Goal: Communication & Community: Answer question/provide support

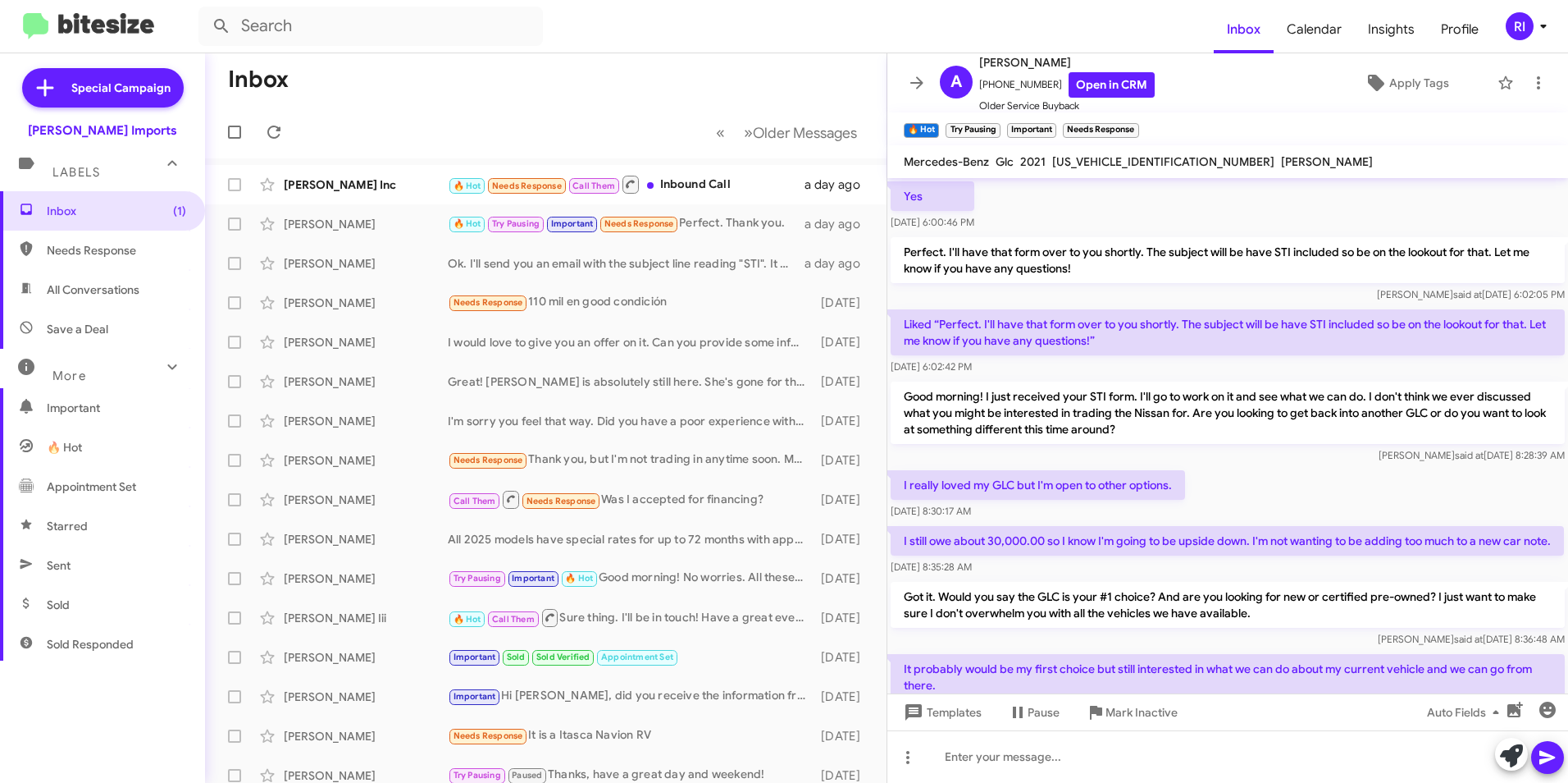
scroll to position [945, 0]
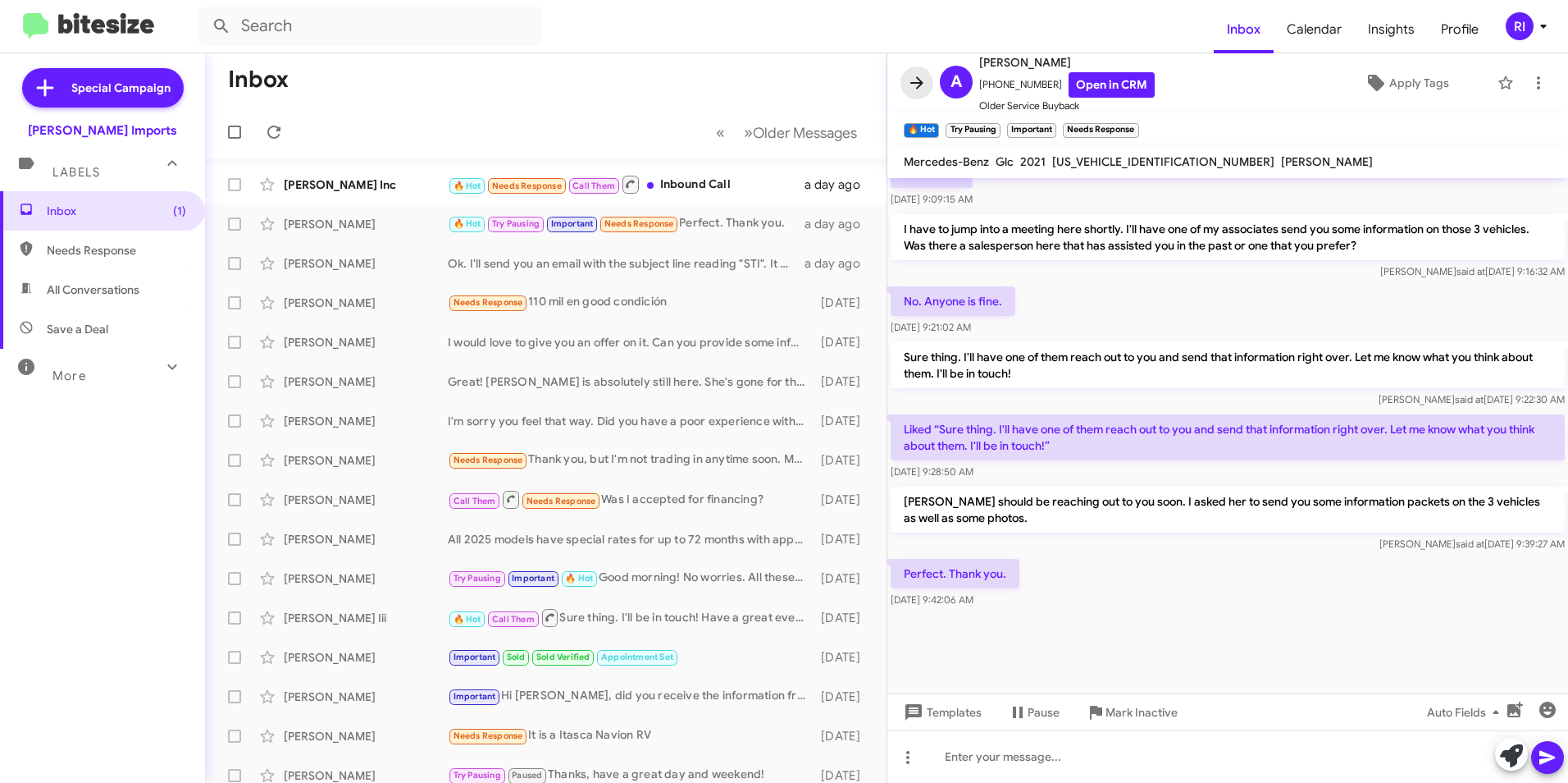
click at [929, 78] on span at bounding box center [917, 82] width 32 height 19
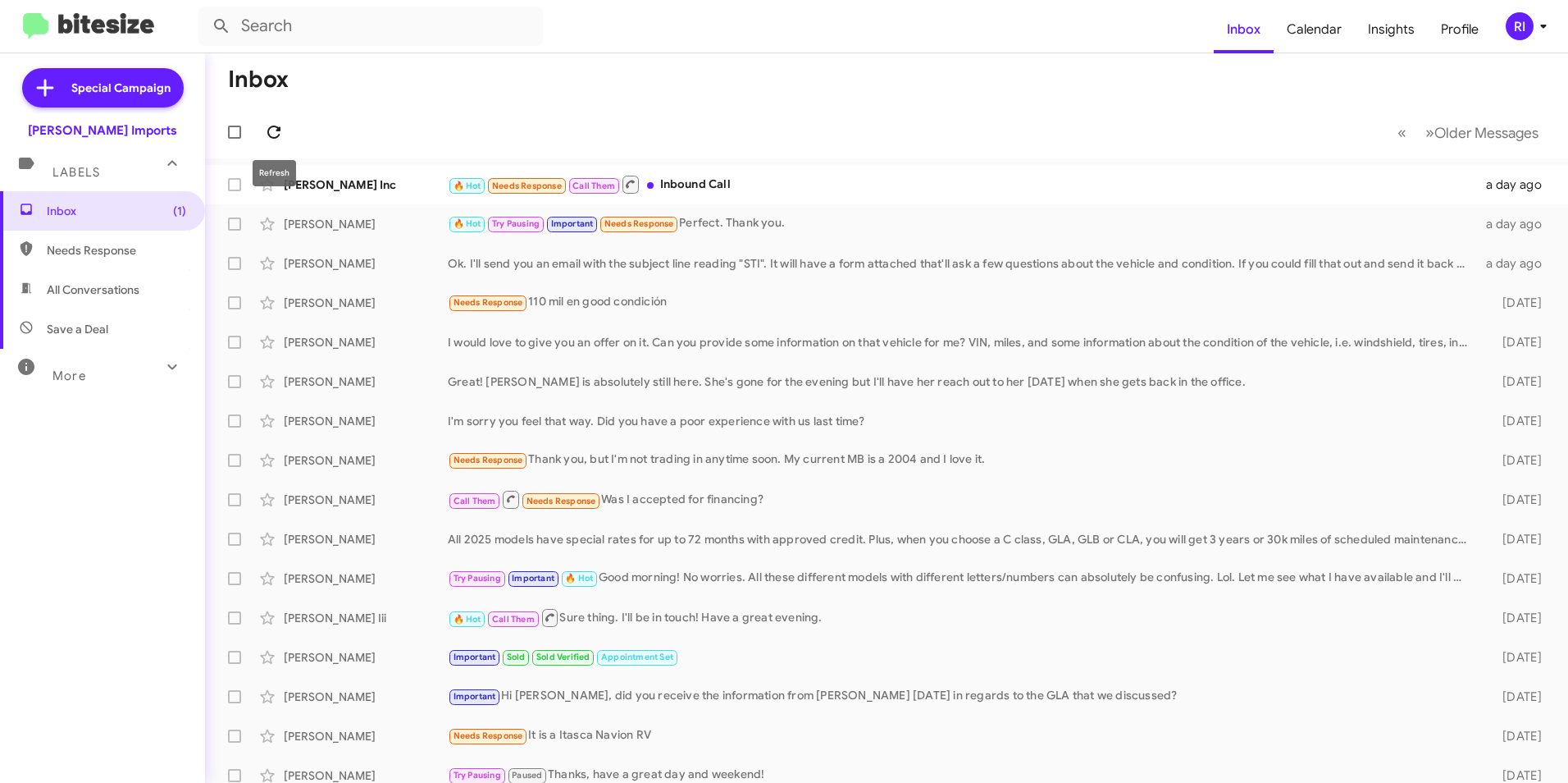
click at [274, 134] on icon at bounding box center [274, 131] width 19 height 19
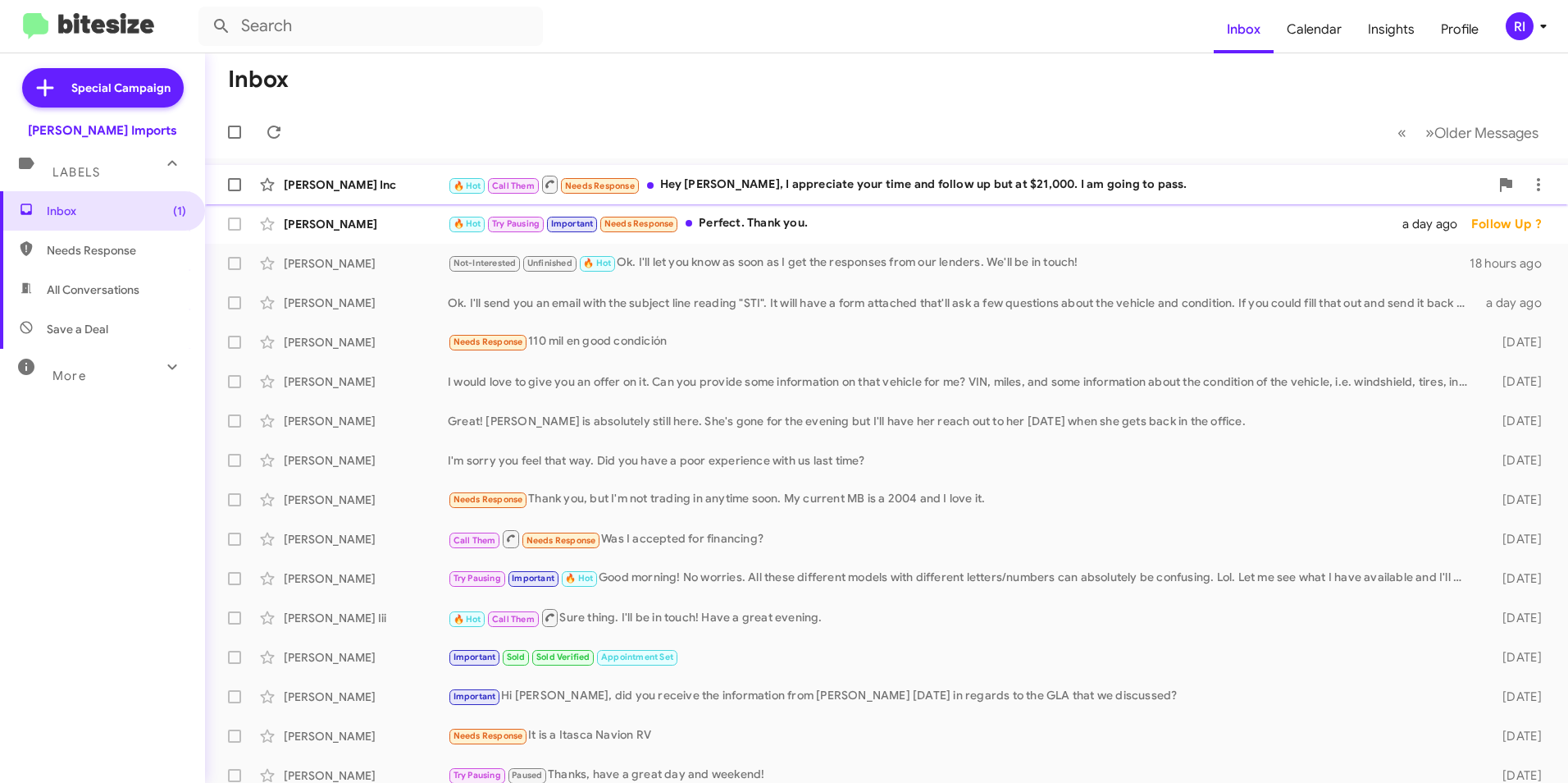
click at [758, 183] on div "🔥 Hot Call Them Needs Response Hey [PERSON_NAME], I appreciate your time and fo…" at bounding box center [969, 184] width 1042 height 20
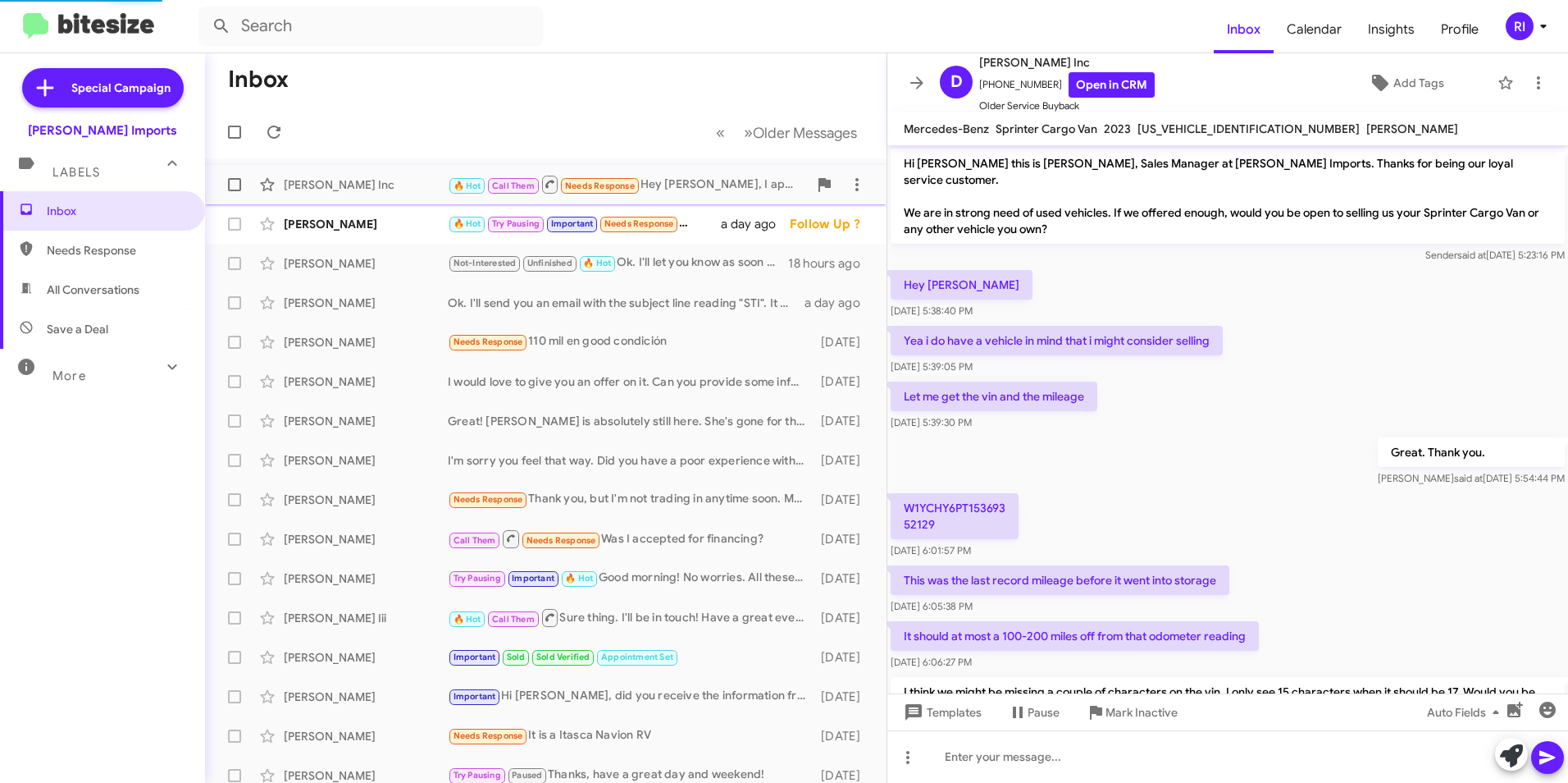
scroll to position [440, 0]
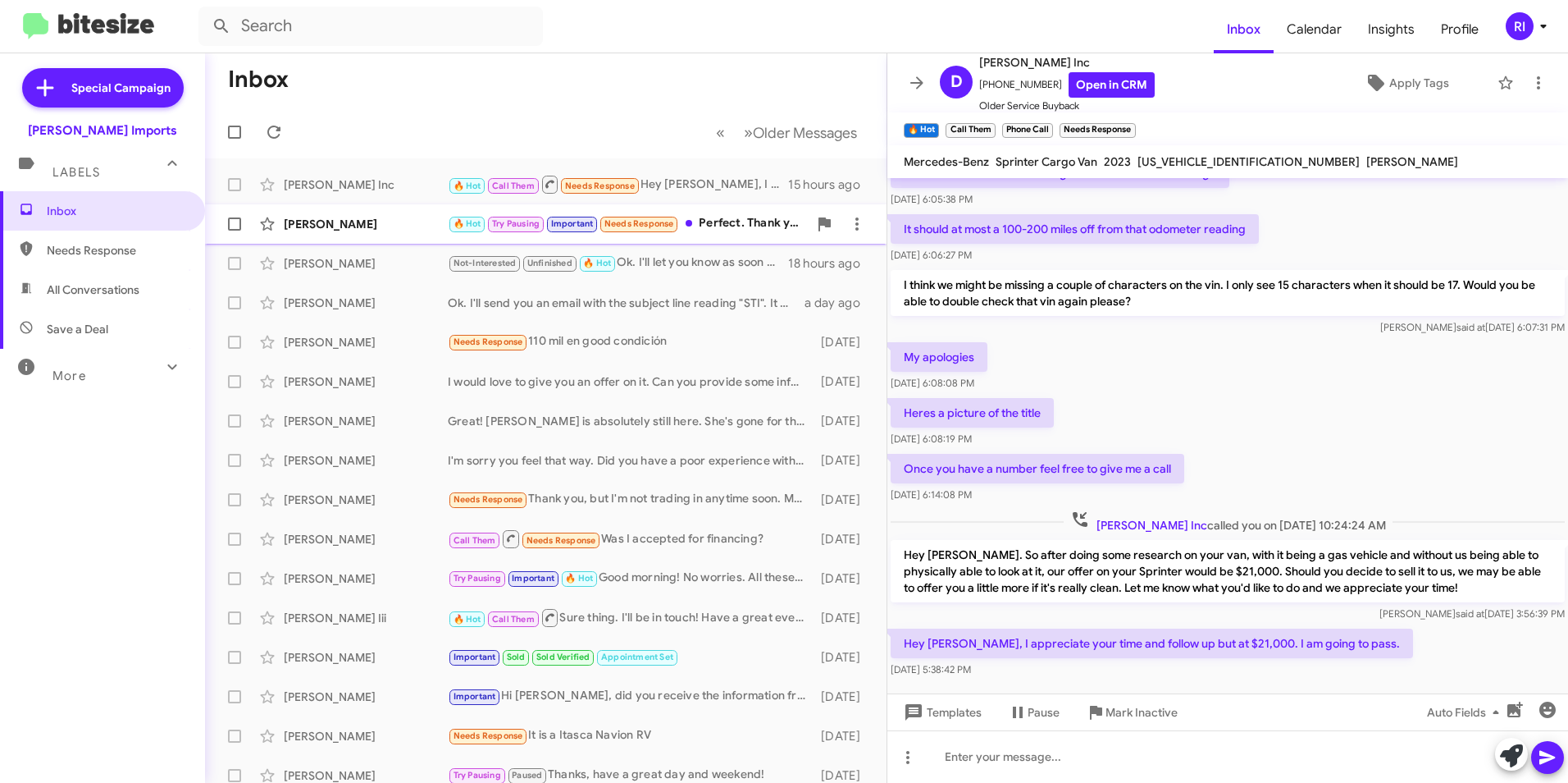
click at [735, 226] on div "🔥 Hot Try Pausing Important Needs Response Perfect. Thank you." at bounding box center [627, 223] width 360 height 19
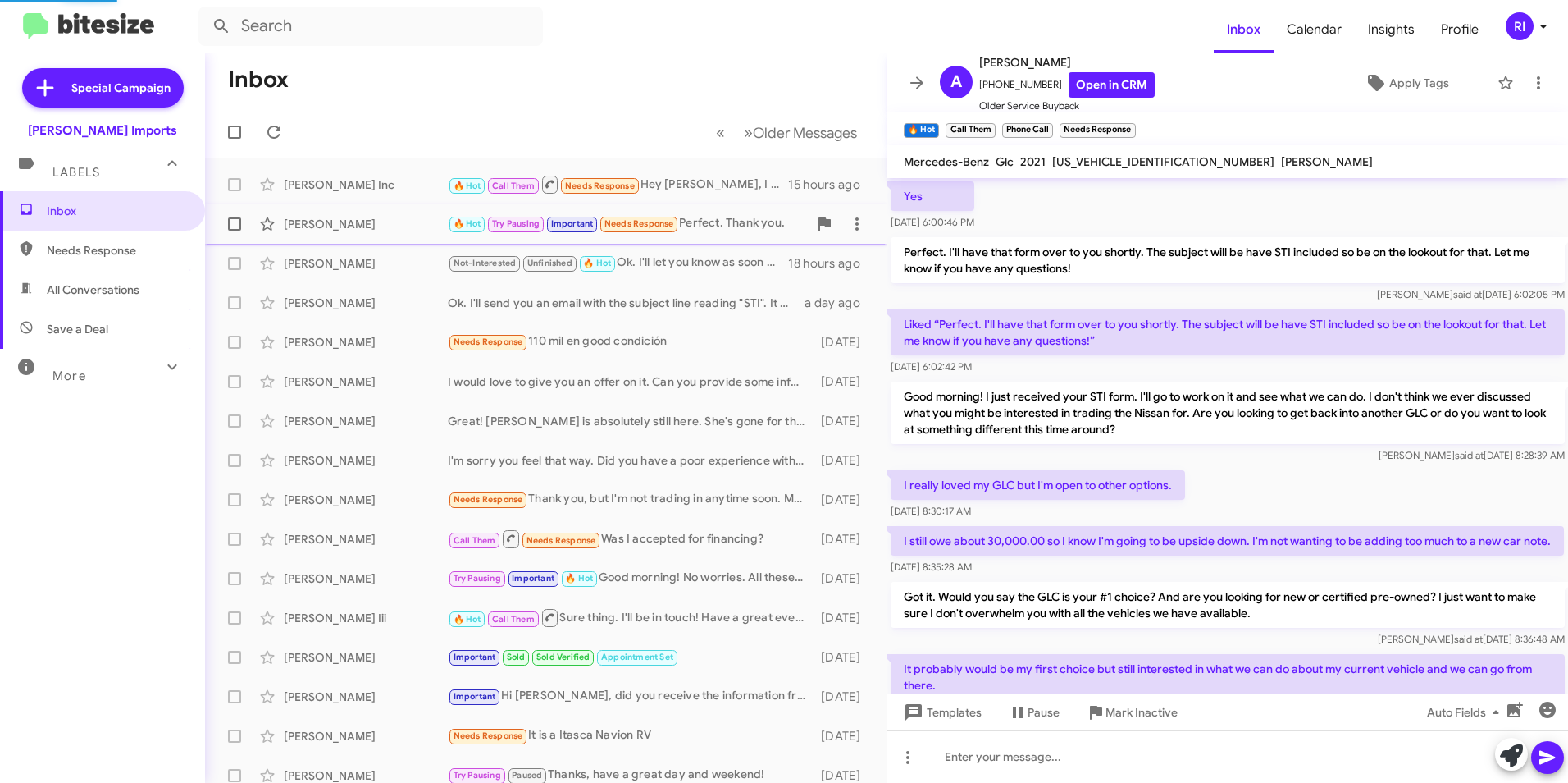
scroll to position [82, 0]
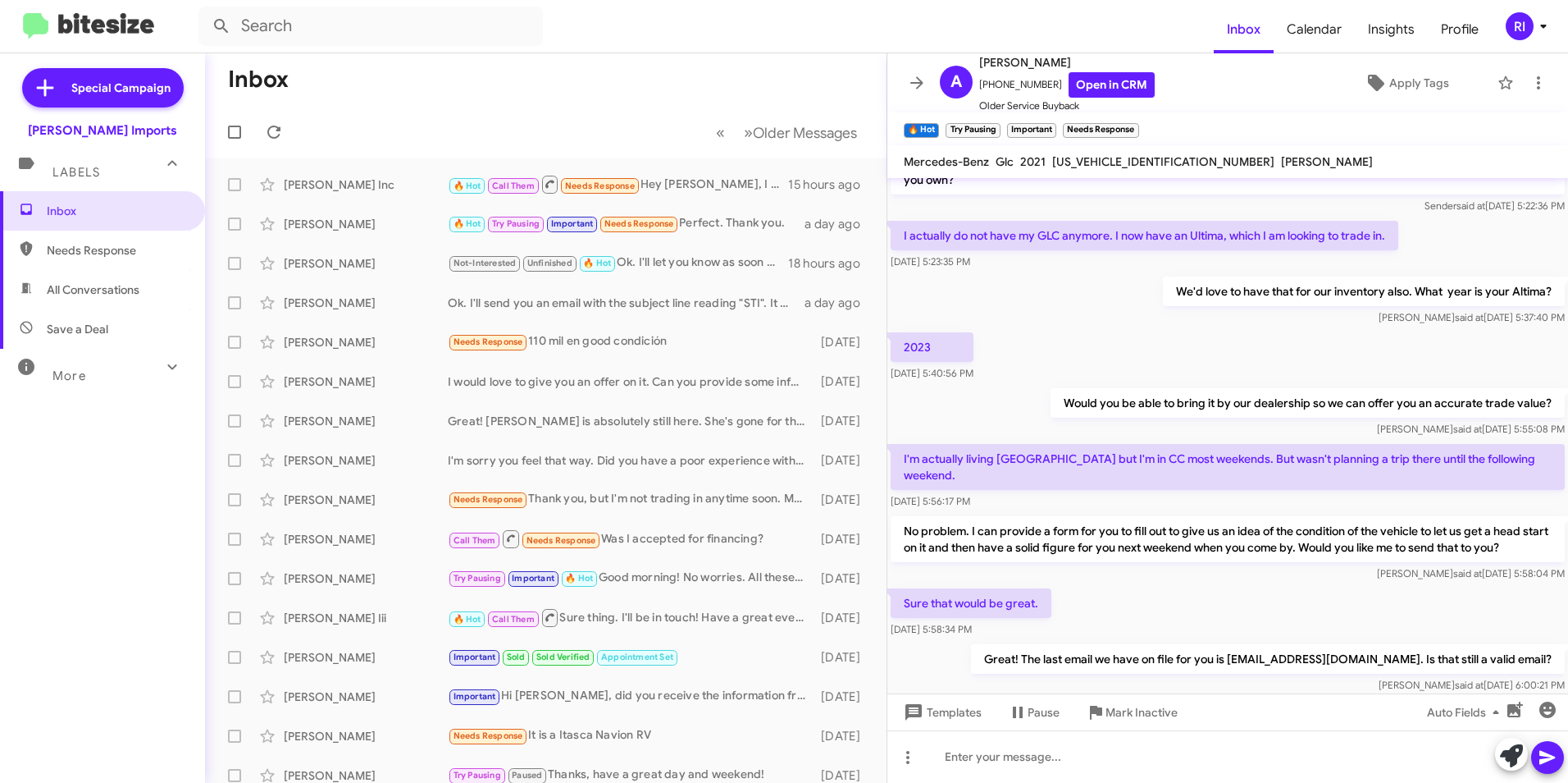
click at [568, 83] on mat-toolbar-row "Inbox" at bounding box center [546, 80] width 682 height 53
click at [920, 83] on icon at bounding box center [917, 81] width 13 height 12
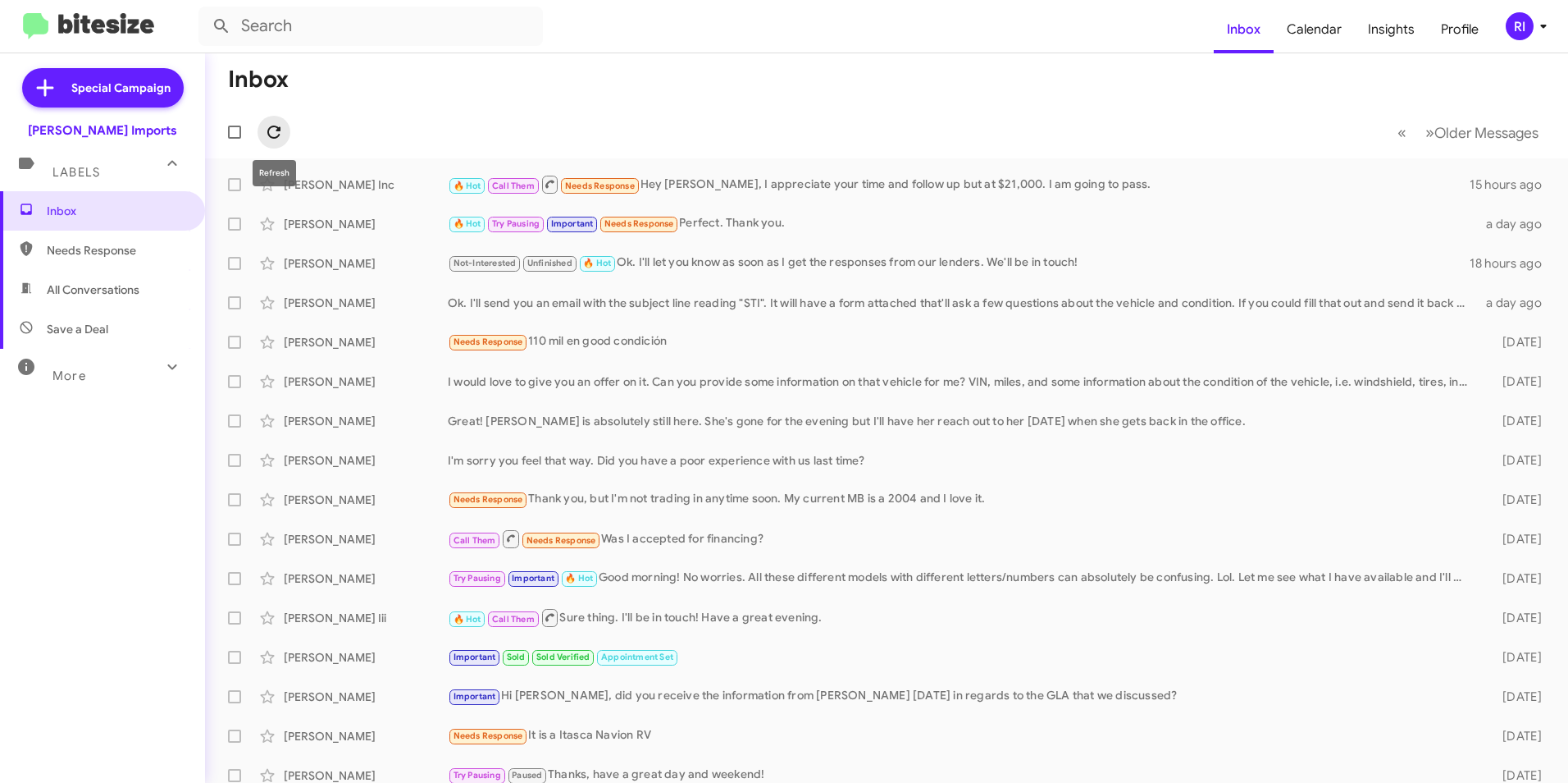
click at [263, 139] on span at bounding box center [273, 131] width 32 height 19
